Goal: Transaction & Acquisition: Purchase product/service

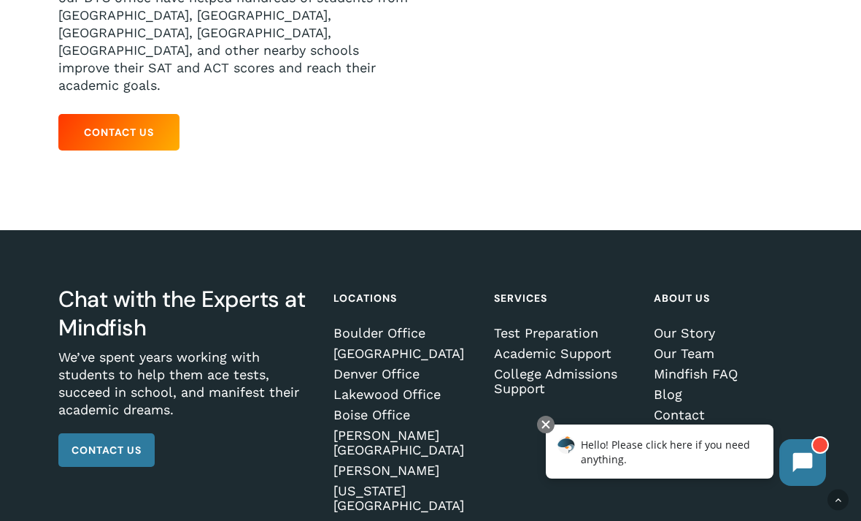
scroll to position [402, 0]
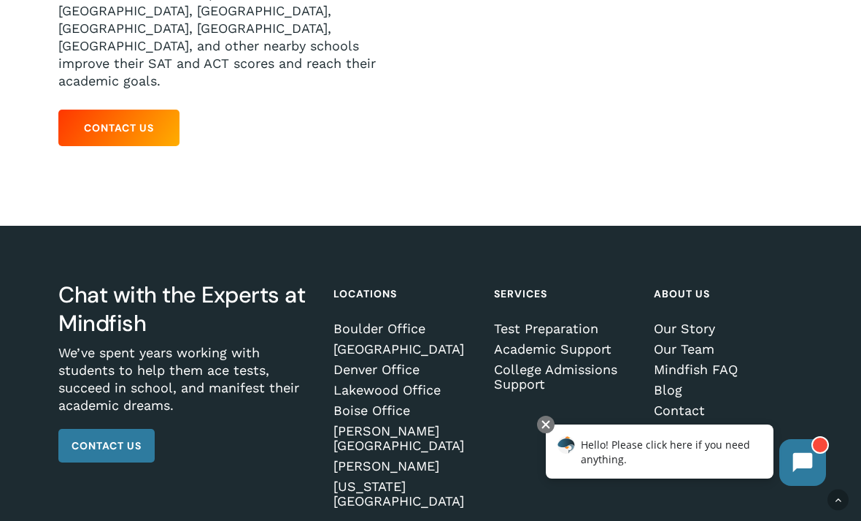
click at [682, 342] on link "Our Team" at bounding box center [726, 349] width 145 height 15
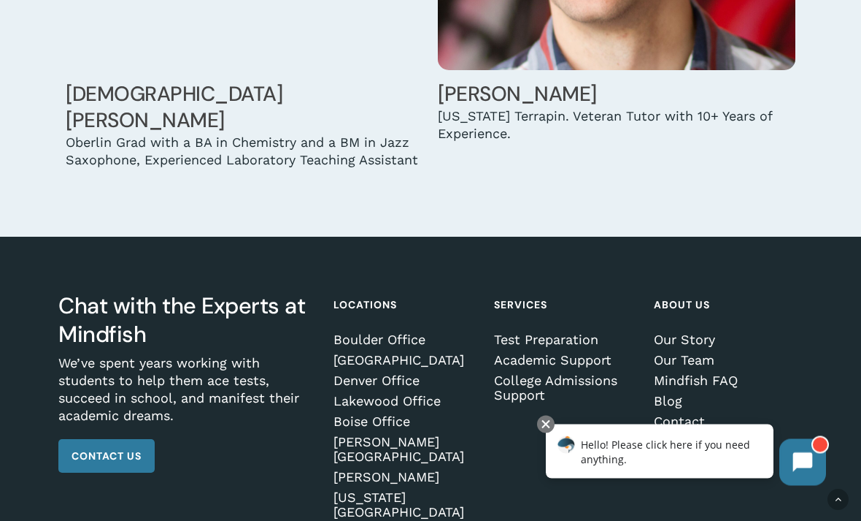
scroll to position [9990, 0]
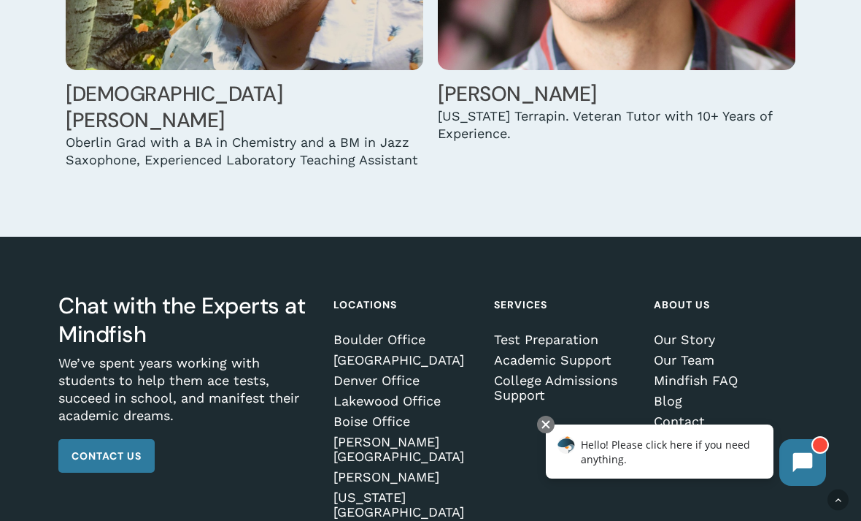
click at [690, 332] on link "Our Story" at bounding box center [726, 339] width 145 height 15
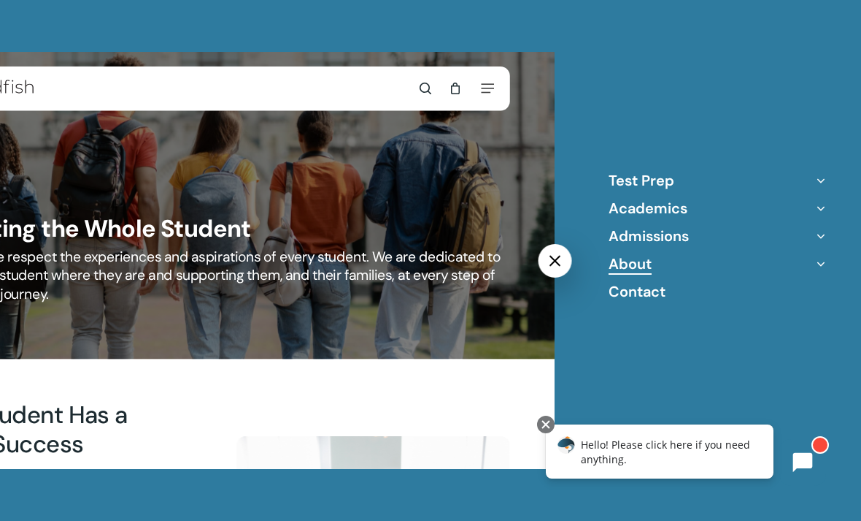
click at [820, 179] on icon "Off Canvas Menu" at bounding box center [821, 180] width 20 height 20
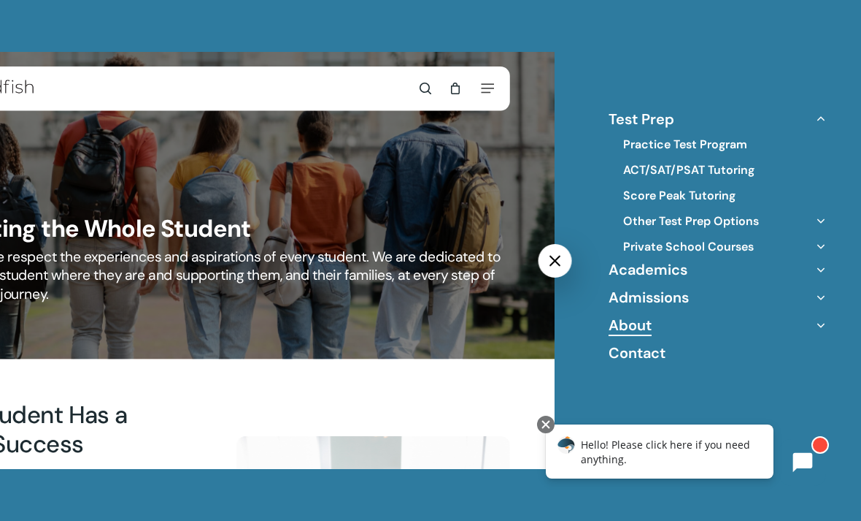
click at [735, 172] on link "ACT/SAT/PSAT Tutoring" at bounding box center [688, 170] width 131 height 16
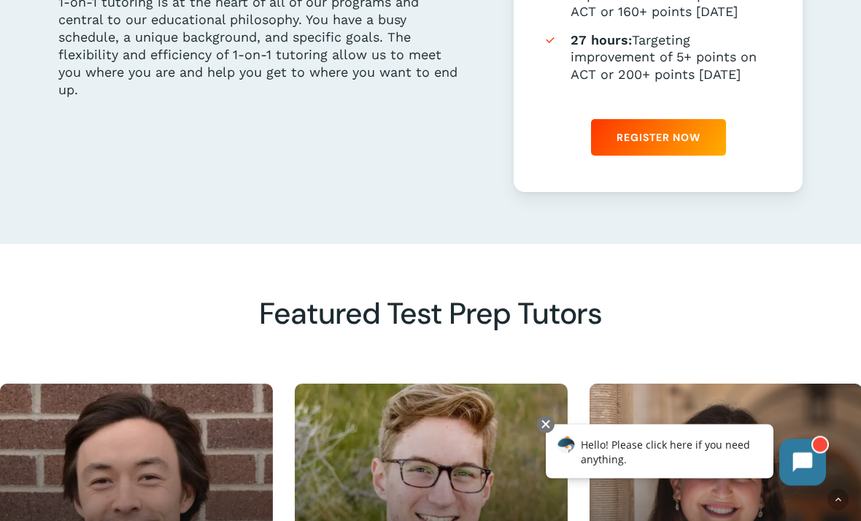
scroll to position [1000, 0]
click at [694, 142] on link "Register Now" at bounding box center [658, 137] width 135 height 37
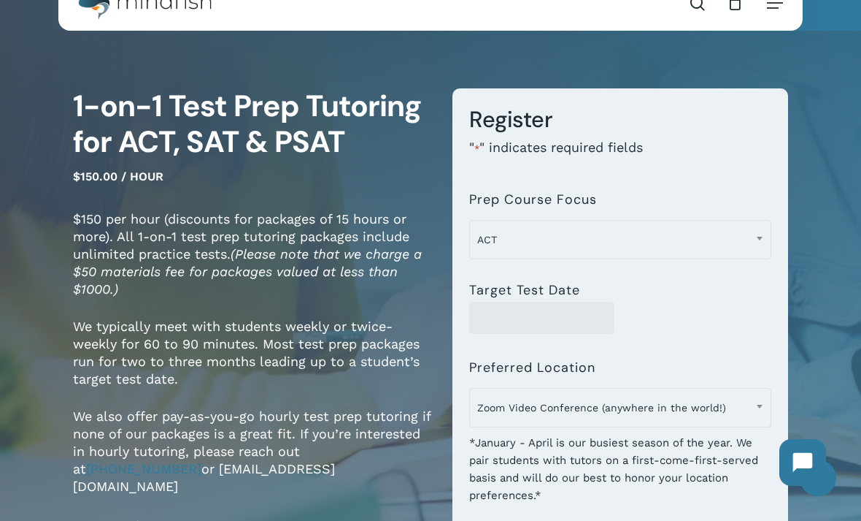
scroll to position [45, 0]
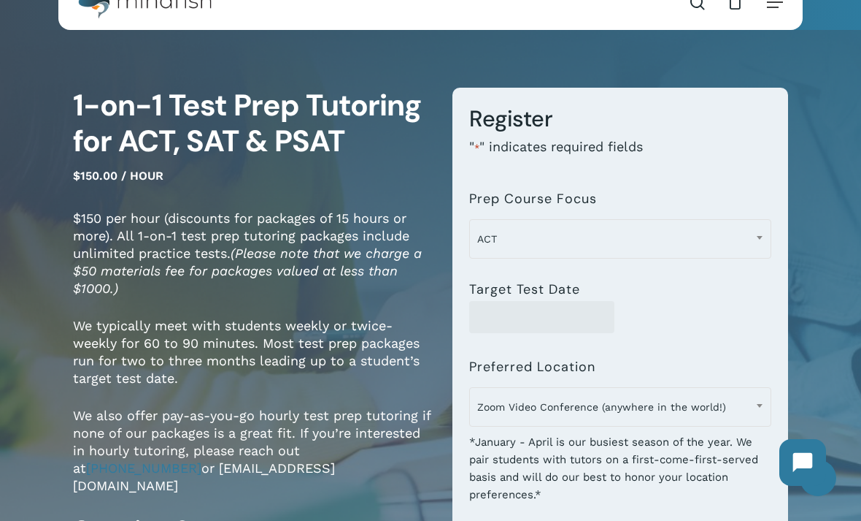
click at [758, 236] on b at bounding box center [760, 238] width 6 height 4
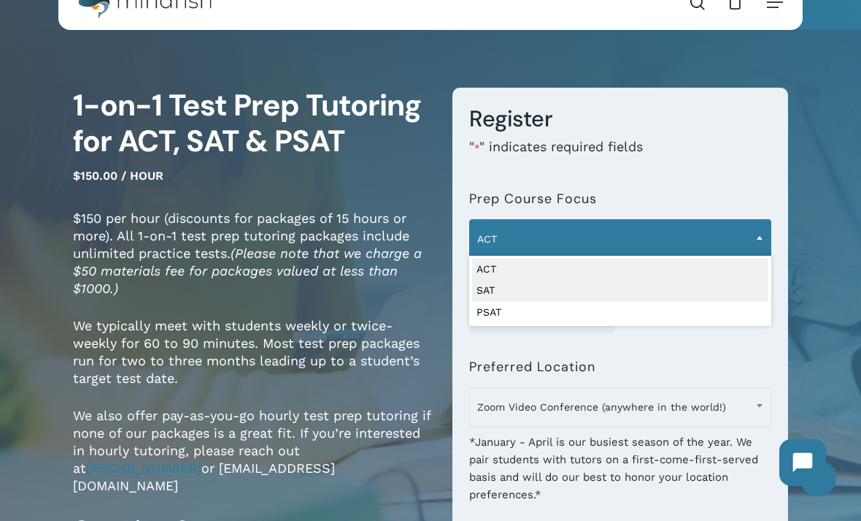
select select "***"
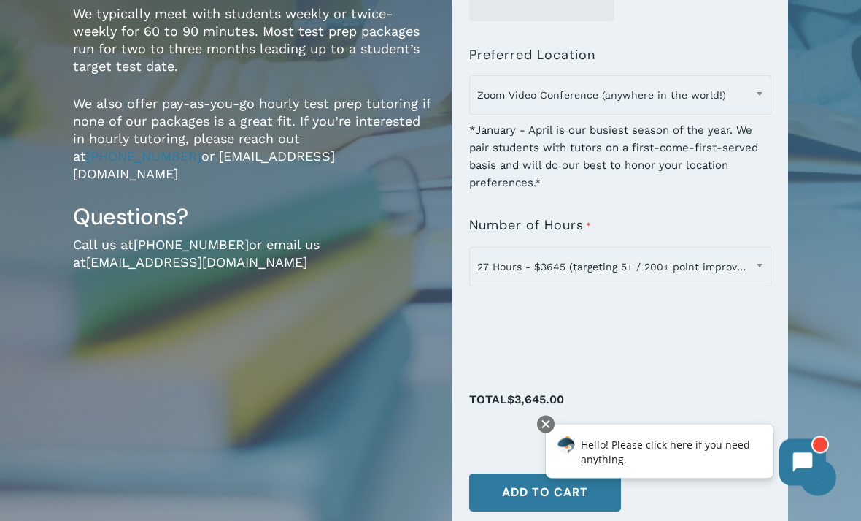
scroll to position [356, 0]
click at [759, 261] on span at bounding box center [760, 265] width 22 height 37
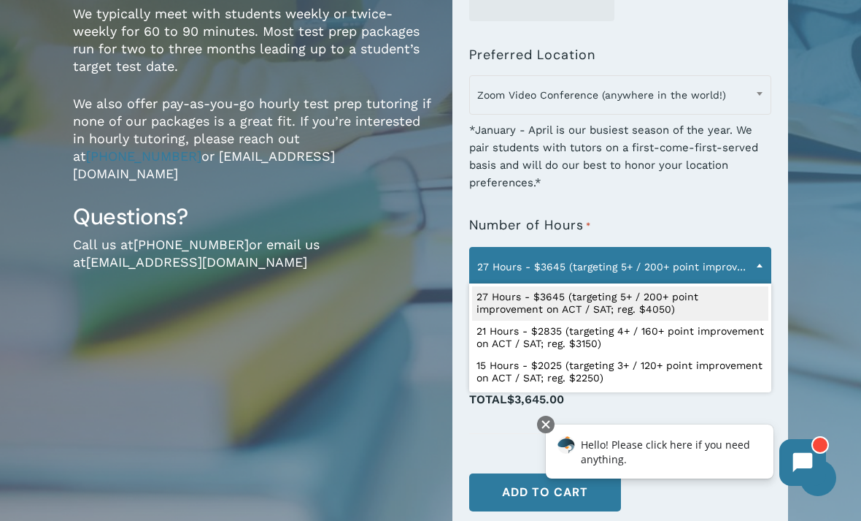
click at [822, 177] on div "1-on-1 Test Prep Tutoring for ACT, SAT & PSAT $150.00 / hour $150 per hour (dis…" at bounding box center [430, 165] width 861 height 864
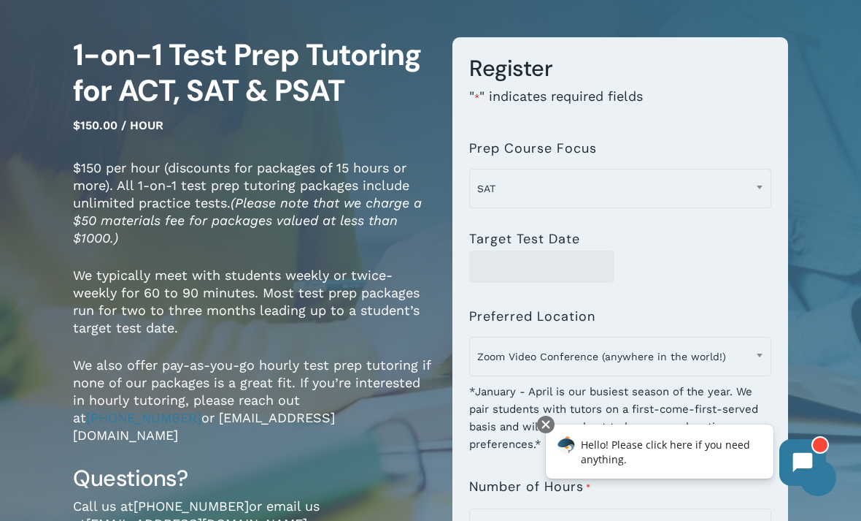
scroll to position [0, 0]
